Goal: Task Accomplishment & Management: Complete application form

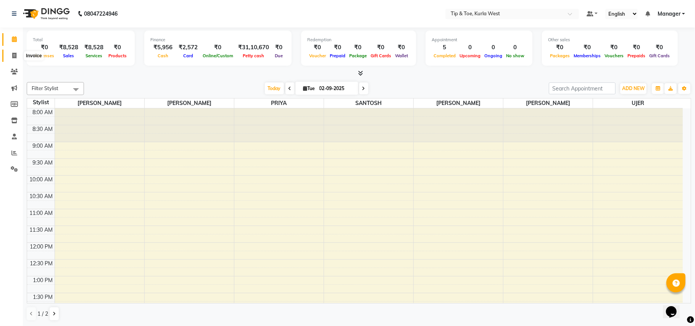
click at [11, 51] on span at bounding box center [14, 55] width 13 height 9
select select "5986"
select select "service"
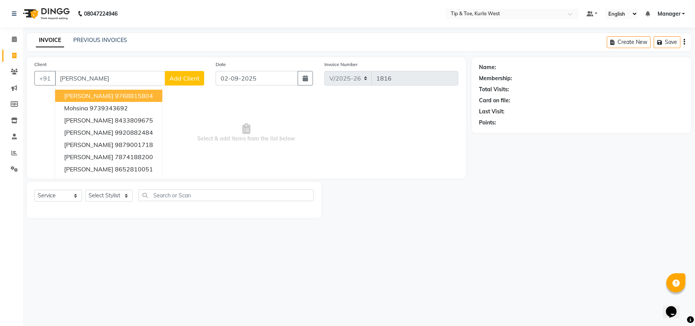
type input "[PERSON_NAME]"
click at [186, 76] on span "Add Client" at bounding box center [184, 78] width 30 height 8
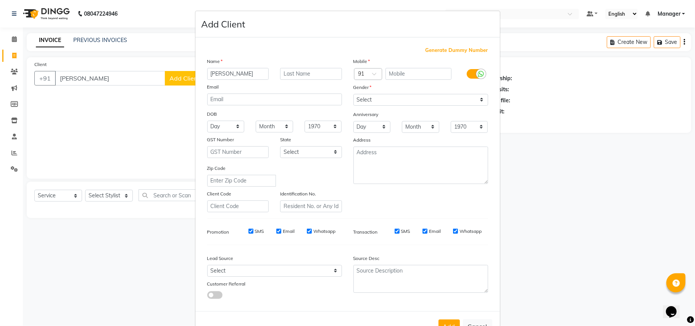
click at [445, 52] on span "Generate Dummy Number" at bounding box center [456, 51] width 63 height 8
type input "1258800001037"
checkbox input "false"
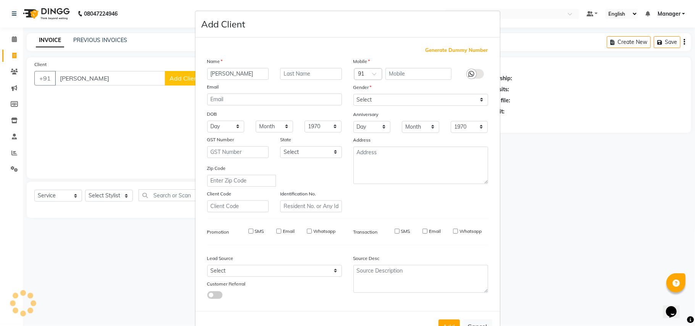
checkbox input "false"
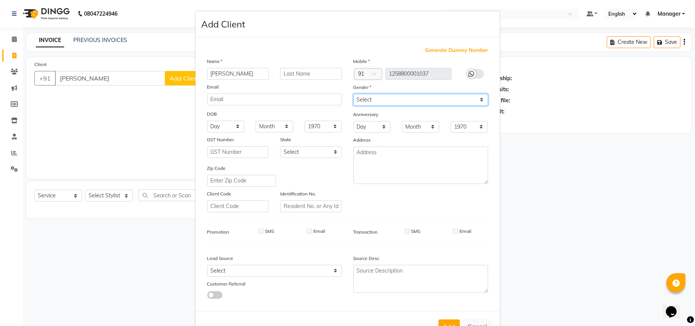
click at [425, 103] on select "Select [DEMOGRAPHIC_DATA] [DEMOGRAPHIC_DATA] Other Prefer Not To Say" at bounding box center [420, 100] width 135 height 12
select select "[DEMOGRAPHIC_DATA]"
click at [353, 94] on select "Select [DEMOGRAPHIC_DATA] [DEMOGRAPHIC_DATA] Other Prefer Not To Say" at bounding box center [420, 100] width 135 height 12
click at [449, 320] on button "Add" at bounding box center [448, 326] width 21 height 14
type input "1258800001037"
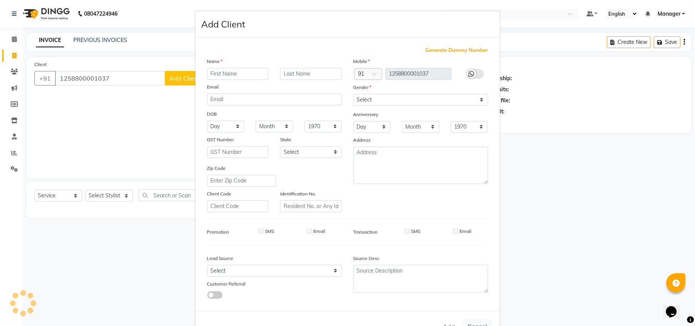
select select
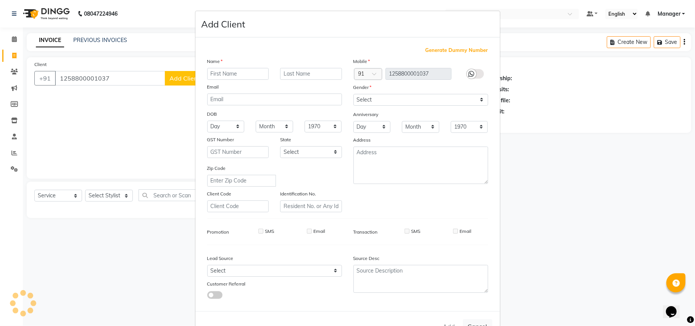
select select
checkbox input "false"
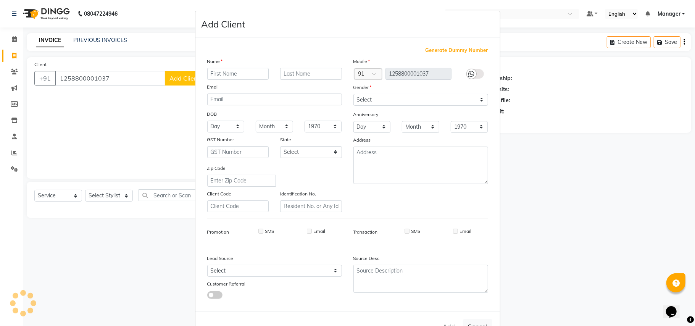
checkbox input "false"
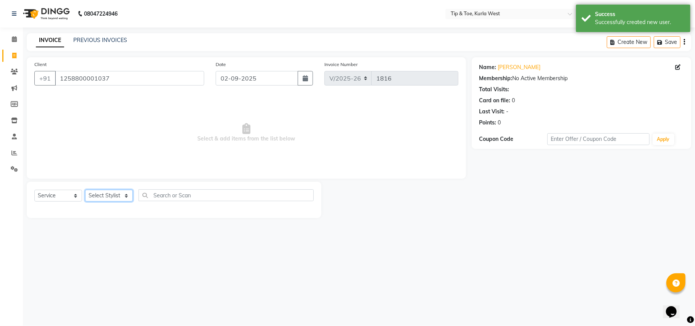
click at [115, 193] on select "Select Stylist [PERSON_NAME] [PERSON_NAME] Kurla login access Manager [PERSON_N…" at bounding box center [109, 196] width 48 height 12
select select "80571"
click at [85, 190] on select "Select Stylist [PERSON_NAME] [PERSON_NAME] Kurla login access Manager [PERSON_N…" at bounding box center [109, 196] width 48 height 12
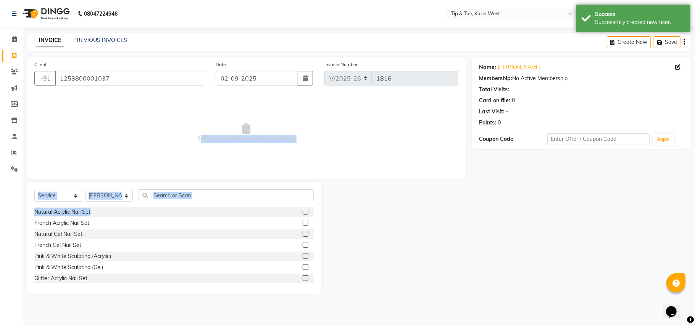
drag, startPoint x: 151, startPoint y: 169, endPoint x: 182, endPoint y: 212, distance: 52.9
click at [182, 212] on div "Client [PHONE_NUMBER] Date [DATE] Invoice Number V/2025 V/[PHONE_NUMBER] Select…" at bounding box center [246, 175] width 450 height 237
click at [186, 198] on input "text" at bounding box center [225, 195] width 175 height 12
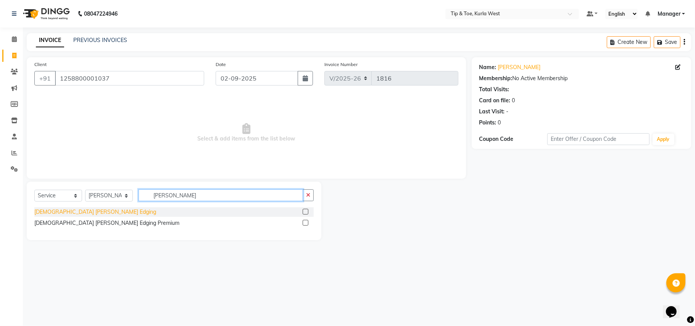
type input "[PERSON_NAME]"
click at [80, 214] on div "[DEMOGRAPHIC_DATA] [PERSON_NAME] Edging" at bounding box center [95, 212] width 122 height 8
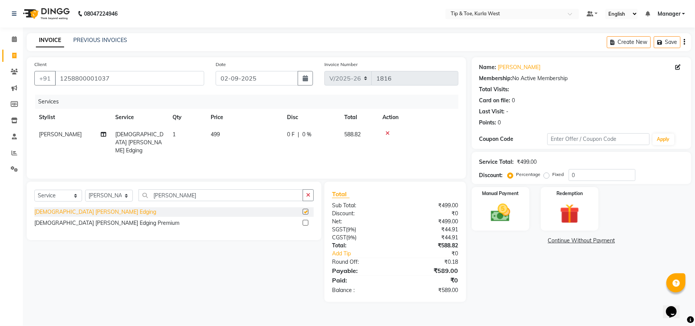
checkbox input "false"
click at [514, 225] on img at bounding box center [500, 213] width 33 height 24
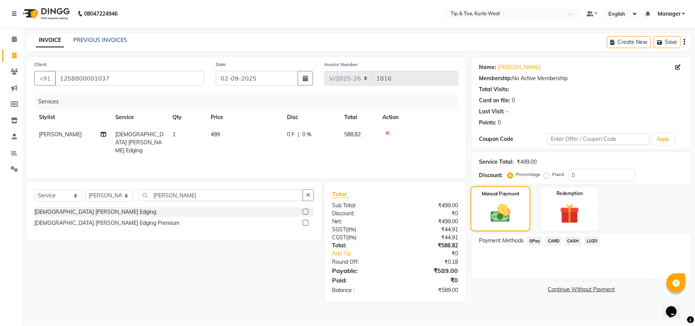
click at [514, 224] on img at bounding box center [500, 213] width 32 height 23
click at [561, 232] on div "Name: [PERSON_NAME] Membership: No Active Membership Total Visits: Card on file…" at bounding box center [583, 179] width 225 height 244
click at [571, 240] on span "CASH" at bounding box center [573, 240] width 16 height 9
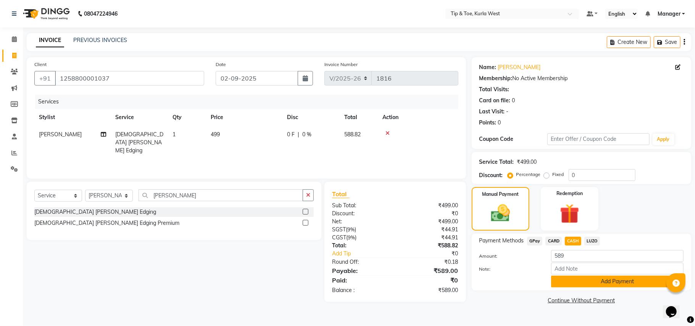
click at [609, 286] on button "Add Payment" at bounding box center [617, 281] width 132 height 12
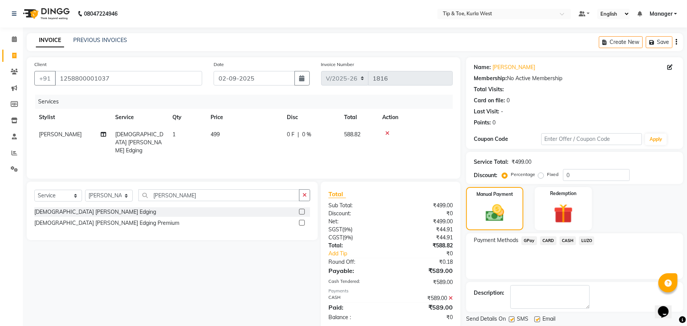
scroll to position [24, 0]
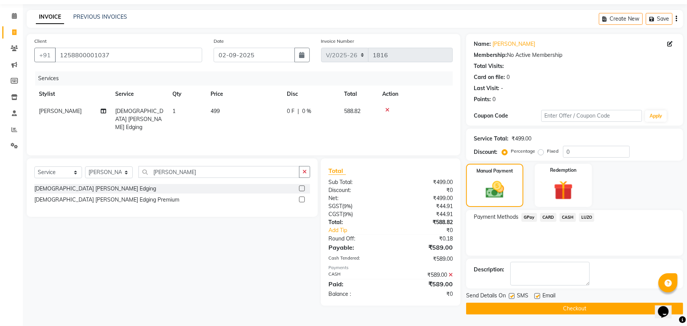
click at [582, 308] on button "Checkout" at bounding box center [574, 308] width 217 height 12
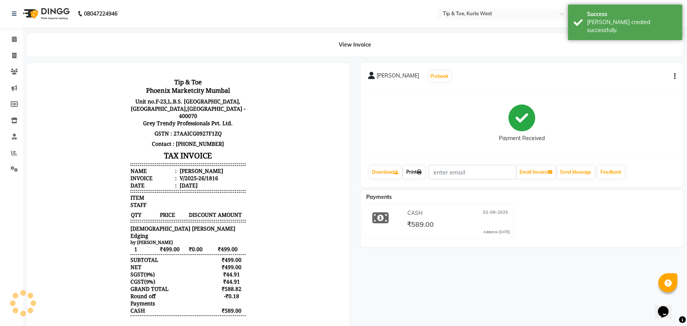
click at [422, 174] on icon at bounding box center [419, 172] width 5 height 5
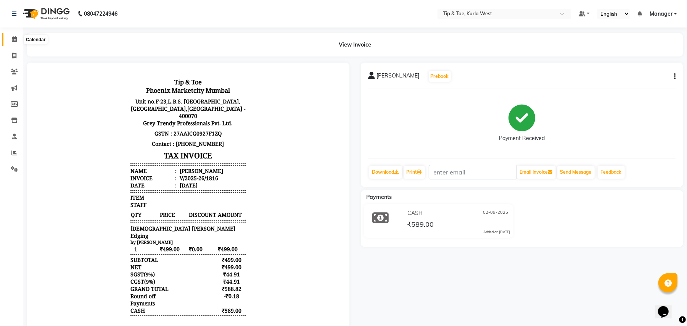
click at [11, 40] on span at bounding box center [14, 39] width 13 height 9
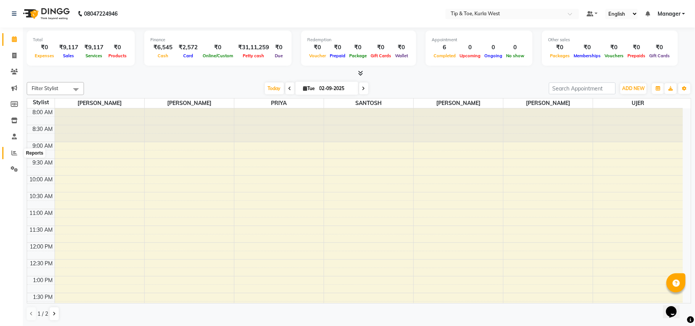
click at [11, 154] on icon at bounding box center [14, 153] width 6 height 6
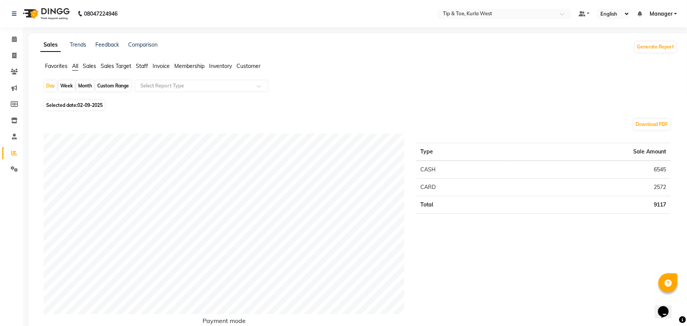
click at [139, 68] on span "Staff" at bounding box center [142, 66] width 12 height 7
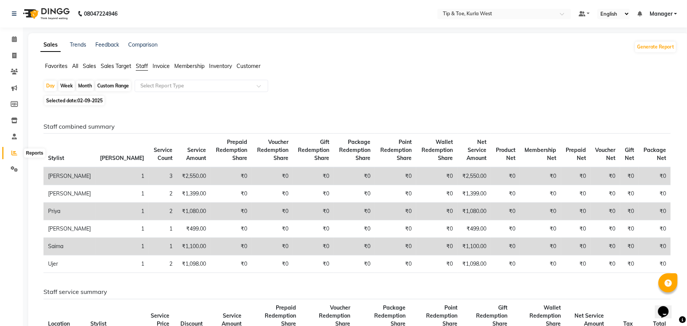
click at [16, 150] on icon at bounding box center [14, 153] width 6 height 6
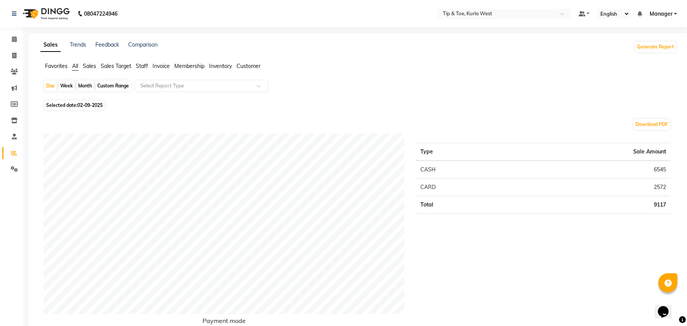
click at [140, 68] on span "Staff" at bounding box center [142, 66] width 12 height 7
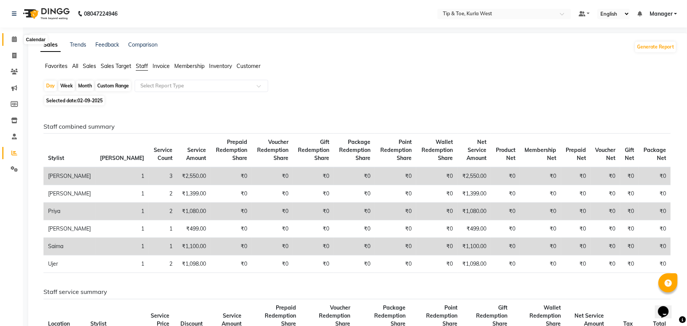
click at [14, 37] on icon at bounding box center [14, 39] width 5 height 6
